Goal: Task Accomplishment & Management: Use online tool/utility

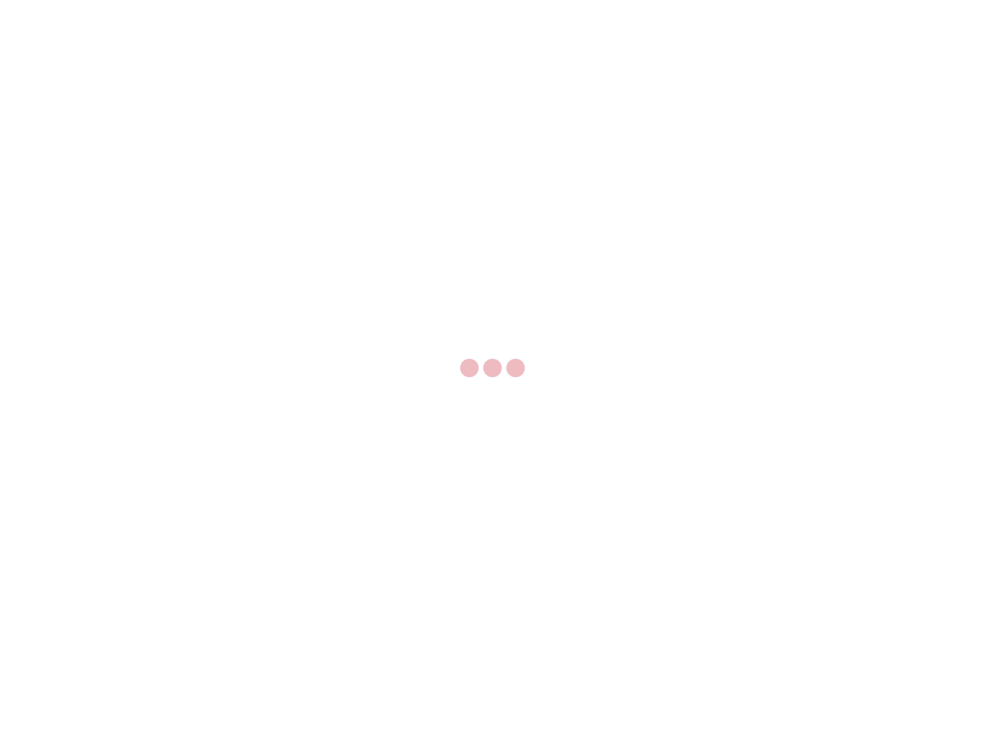
select select "US"
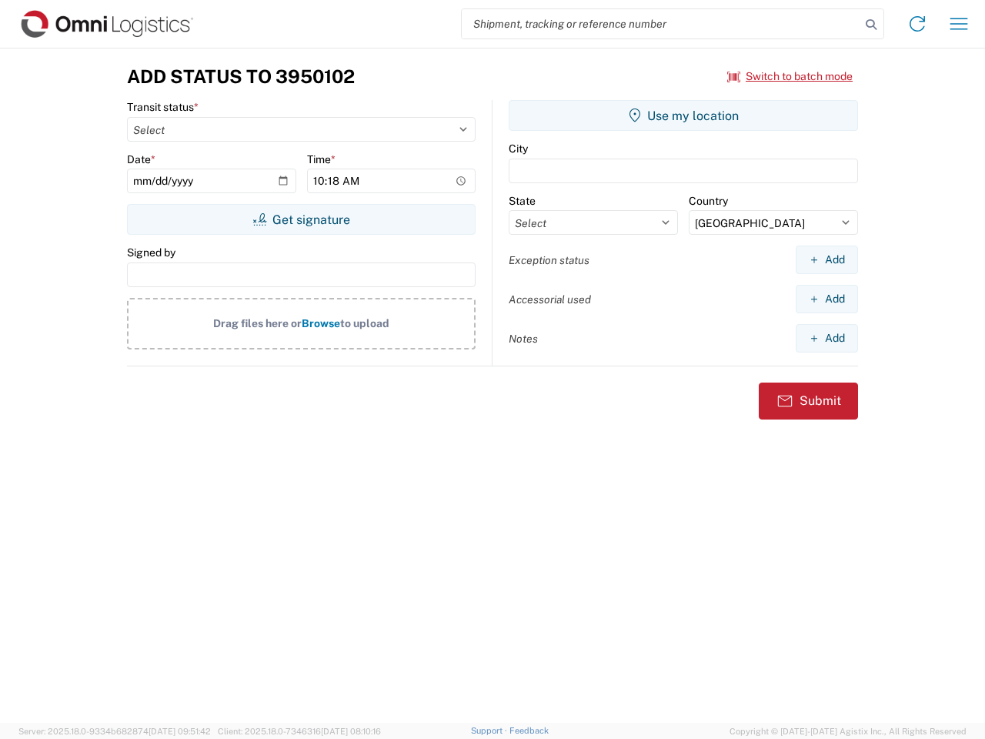
click at [661, 24] on input "search" at bounding box center [661, 23] width 399 height 29
click at [871, 25] on icon at bounding box center [872, 25] width 22 height 22
click at [917, 24] on icon at bounding box center [917, 24] width 25 height 25
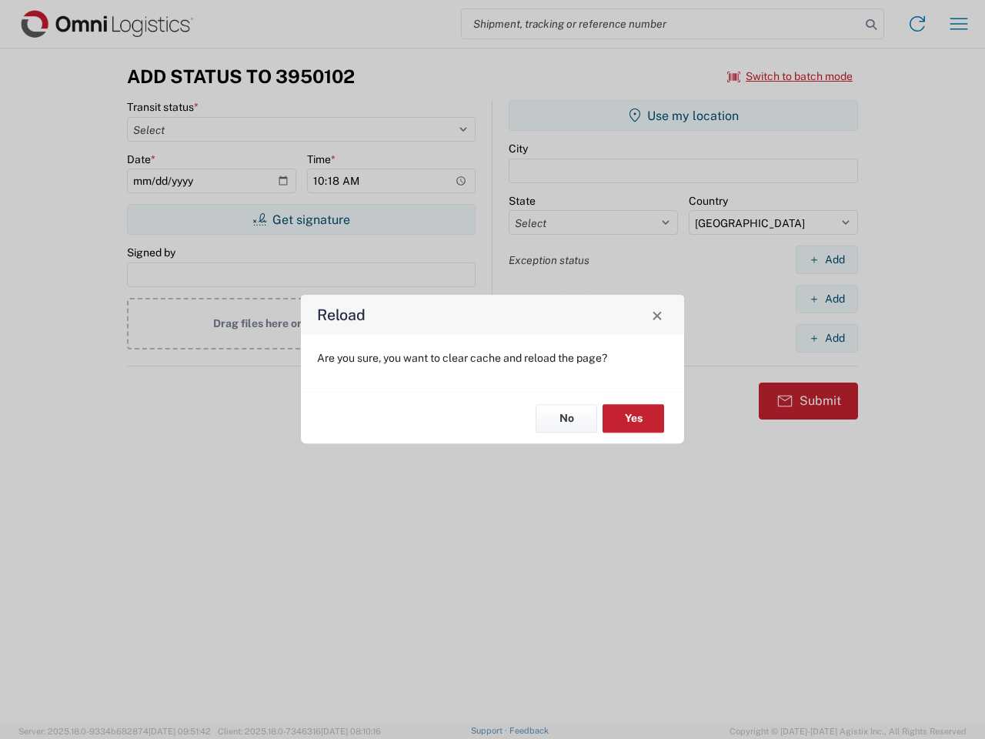
click at [959, 24] on div "Reload Are you sure, you want to clear cache and reload the page? No Yes" at bounding box center [492, 369] width 985 height 739
click at [790, 76] on div "Reload Are you sure, you want to clear cache and reload the page? No Yes" at bounding box center [492, 369] width 985 height 739
click at [301, 219] on div "Reload Are you sure, you want to clear cache and reload the page? No Yes" at bounding box center [492, 369] width 985 height 739
click at [684, 115] on div "Reload Are you sure, you want to clear cache and reload the page? No Yes" at bounding box center [492, 369] width 985 height 739
click at [827, 259] on div "Reload Are you sure, you want to clear cache and reload the page? No Yes" at bounding box center [492, 369] width 985 height 739
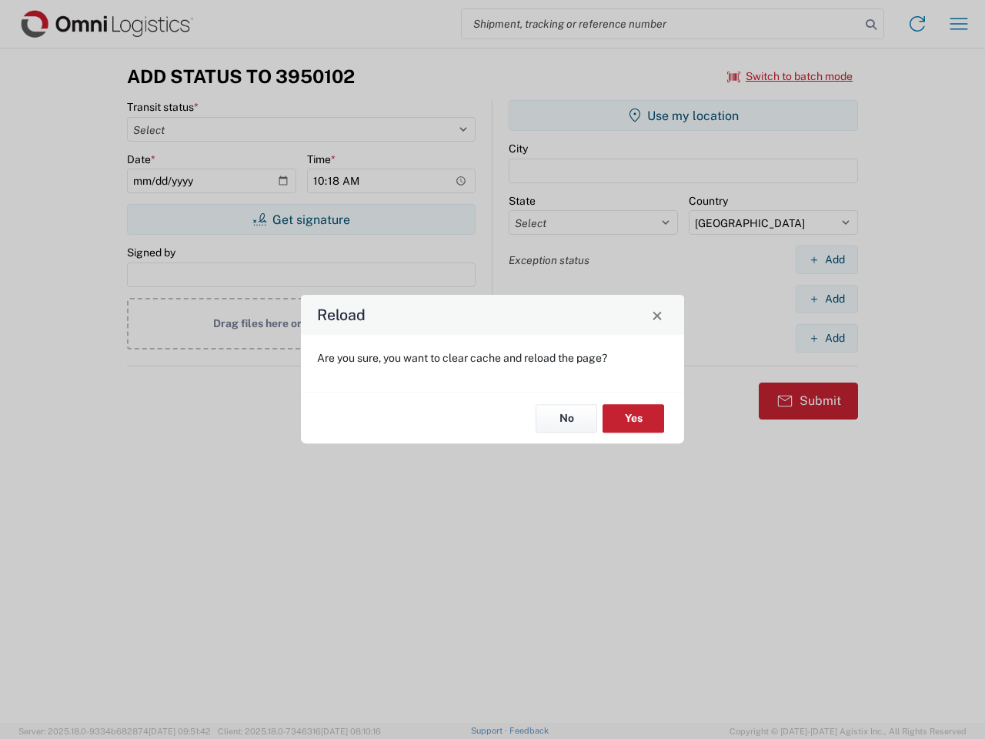
click at [827, 299] on div "Reload Are you sure, you want to clear cache and reload the page? No Yes" at bounding box center [492, 369] width 985 height 739
click at [827, 338] on div "Reload Are you sure, you want to clear cache and reload the page? No Yes" at bounding box center [492, 369] width 985 height 739
